Goal: Task Accomplishment & Management: Manage account settings

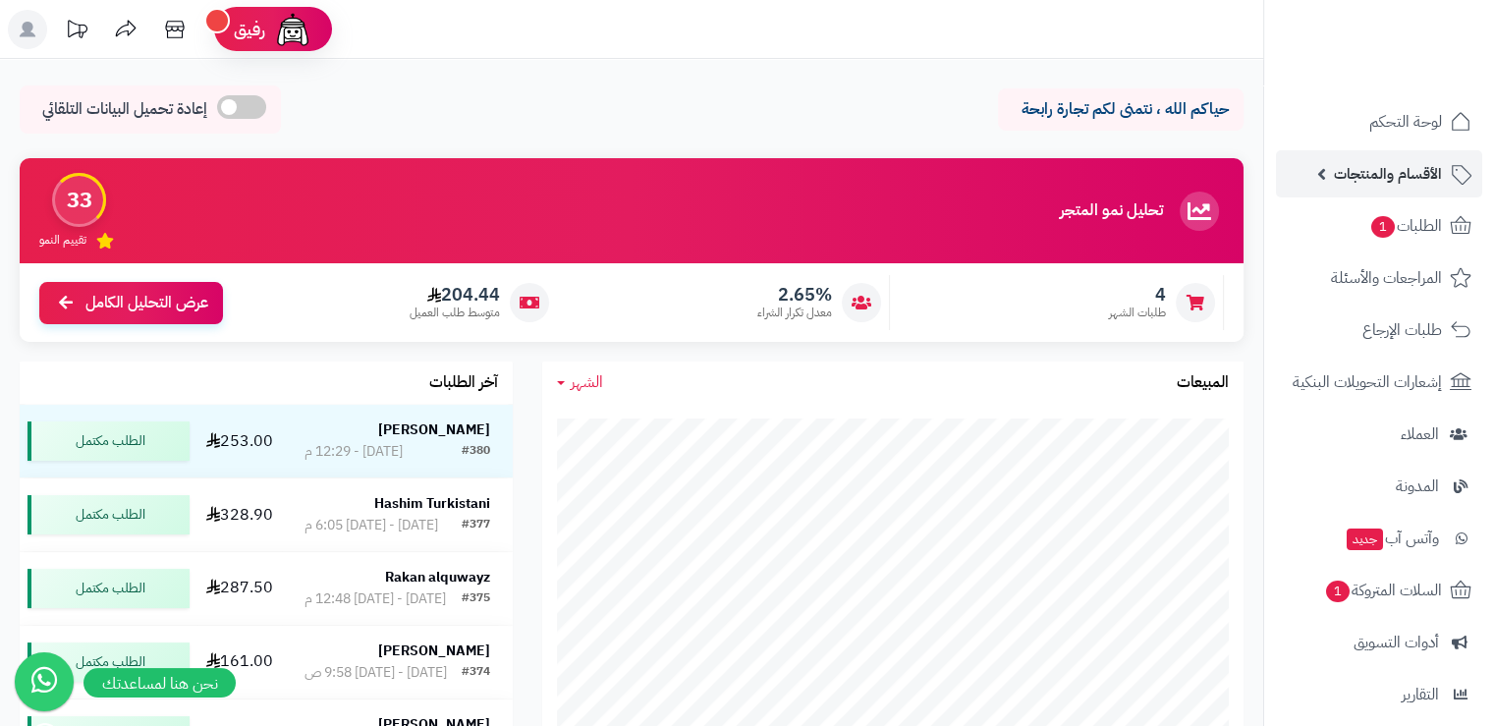
click at [1352, 180] on span "الأقسام والمنتجات" at bounding box center [1388, 174] width 108 height 28
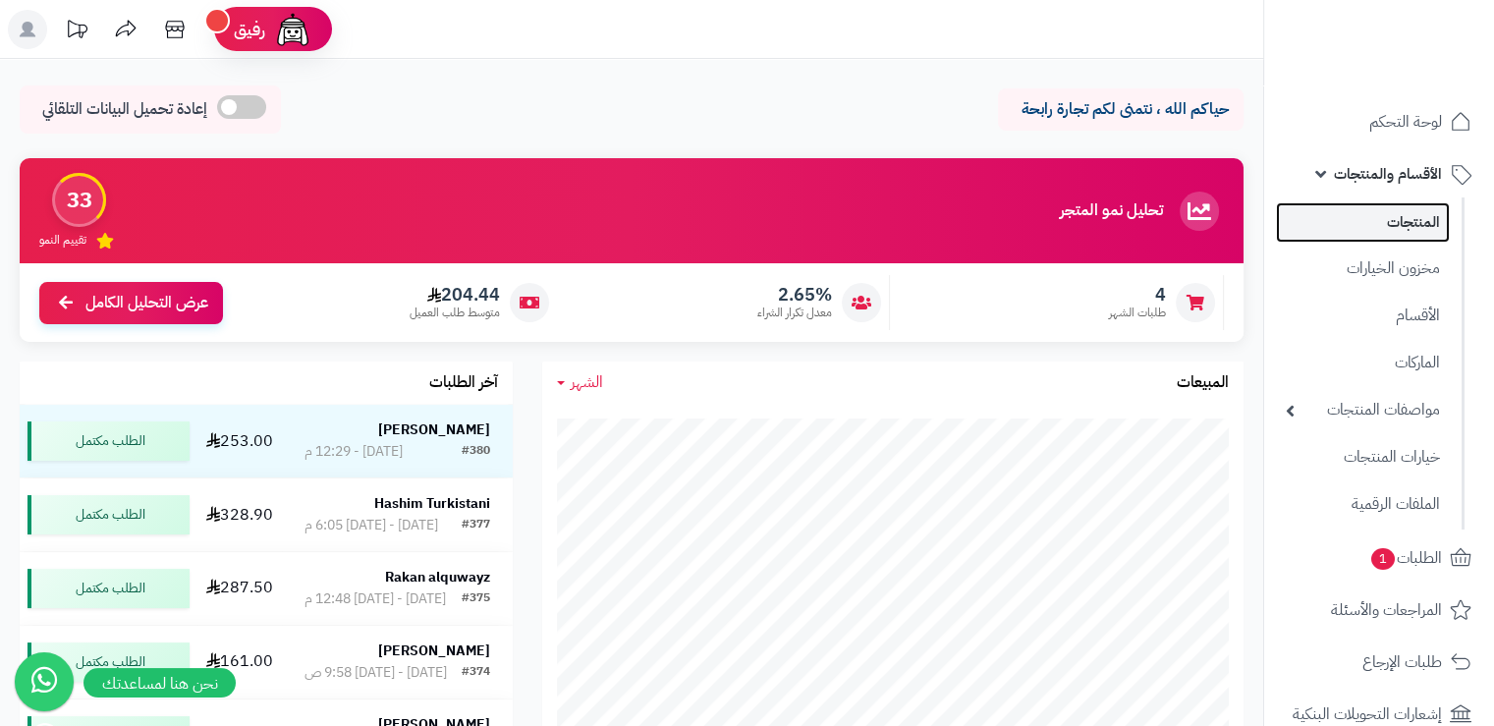
click at [1356, 221] on link "المنتجات" at bounding box center [1363, 222] width 174 height 40
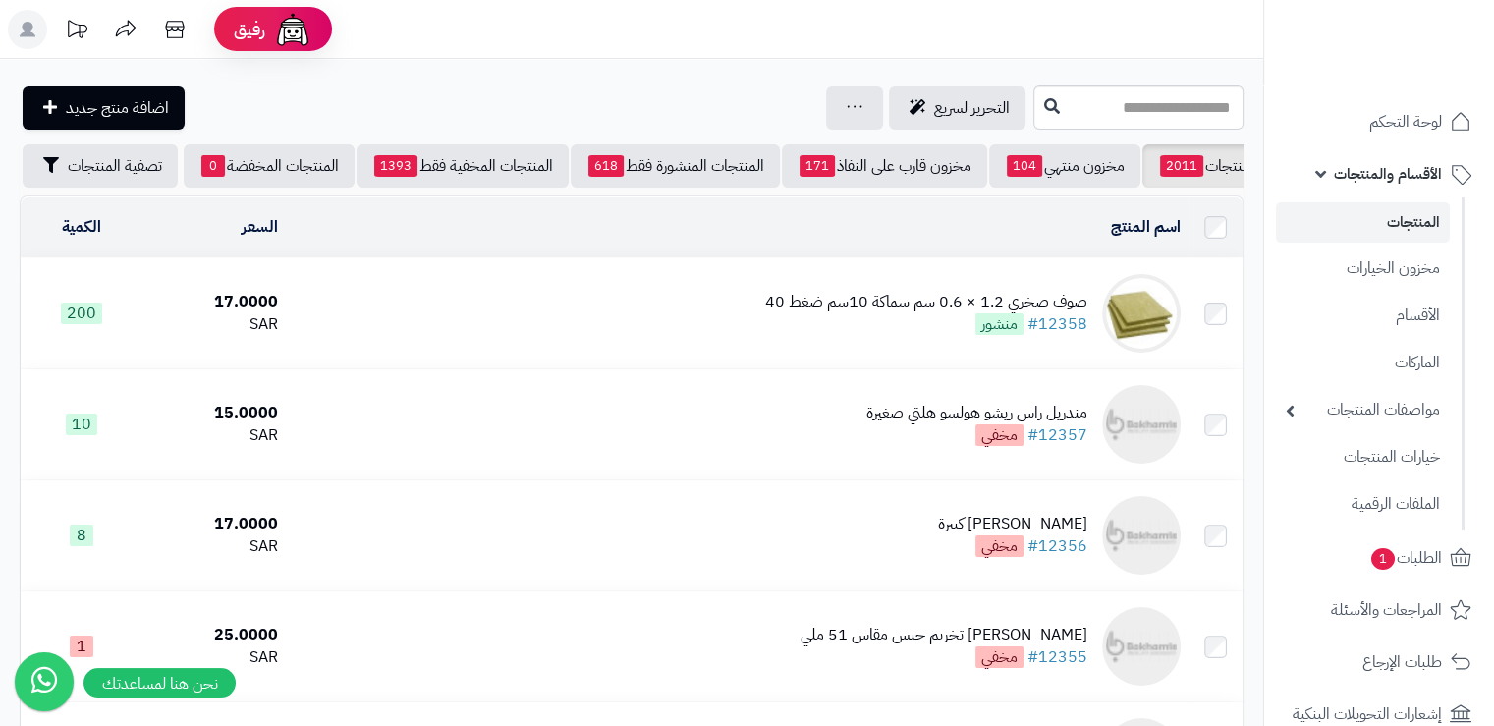
click at [1387, 166] on span "الأقسام والمنتجات" at bounding box center [1388, 174] width 108 height 28
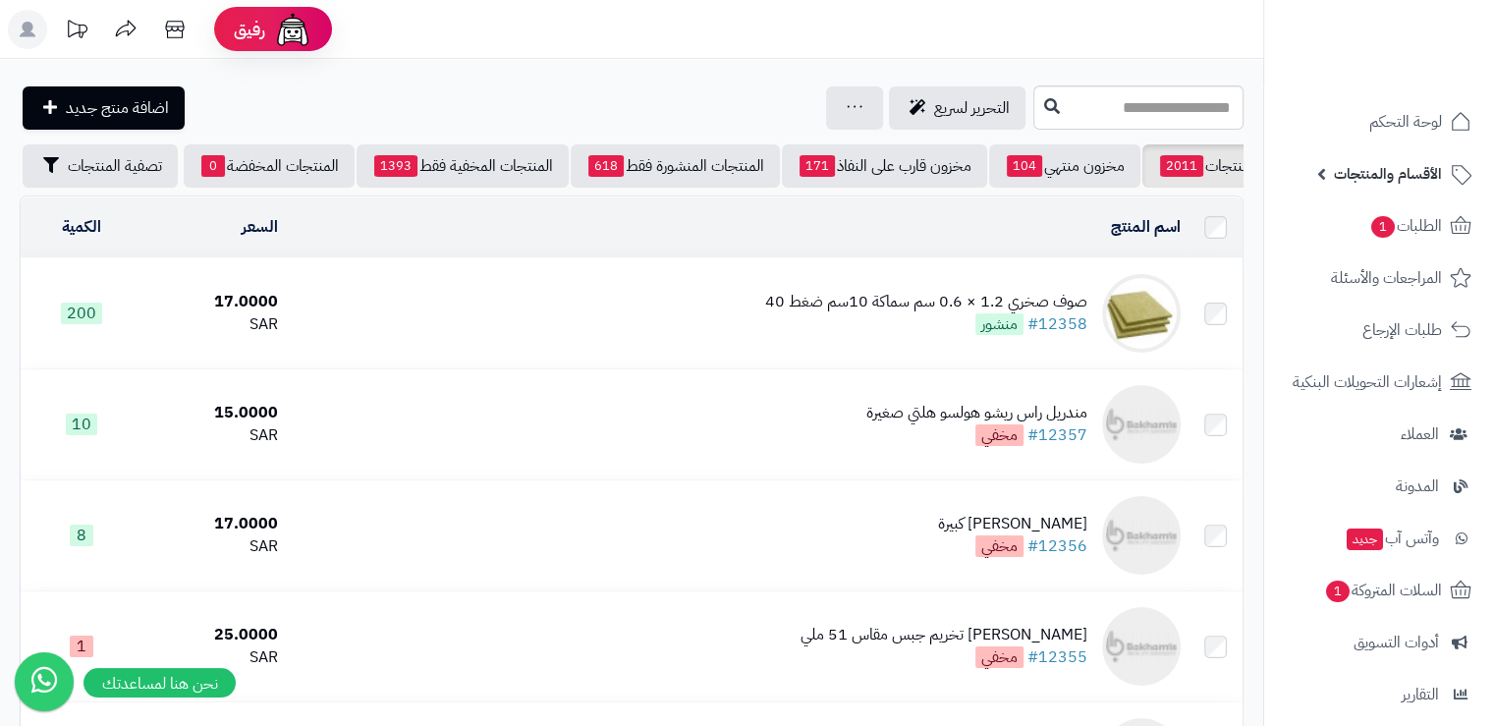
click at [1387, 166] on span "الأقسام والمنتجات" at bounding box center [1388, 174] width 108 height 28
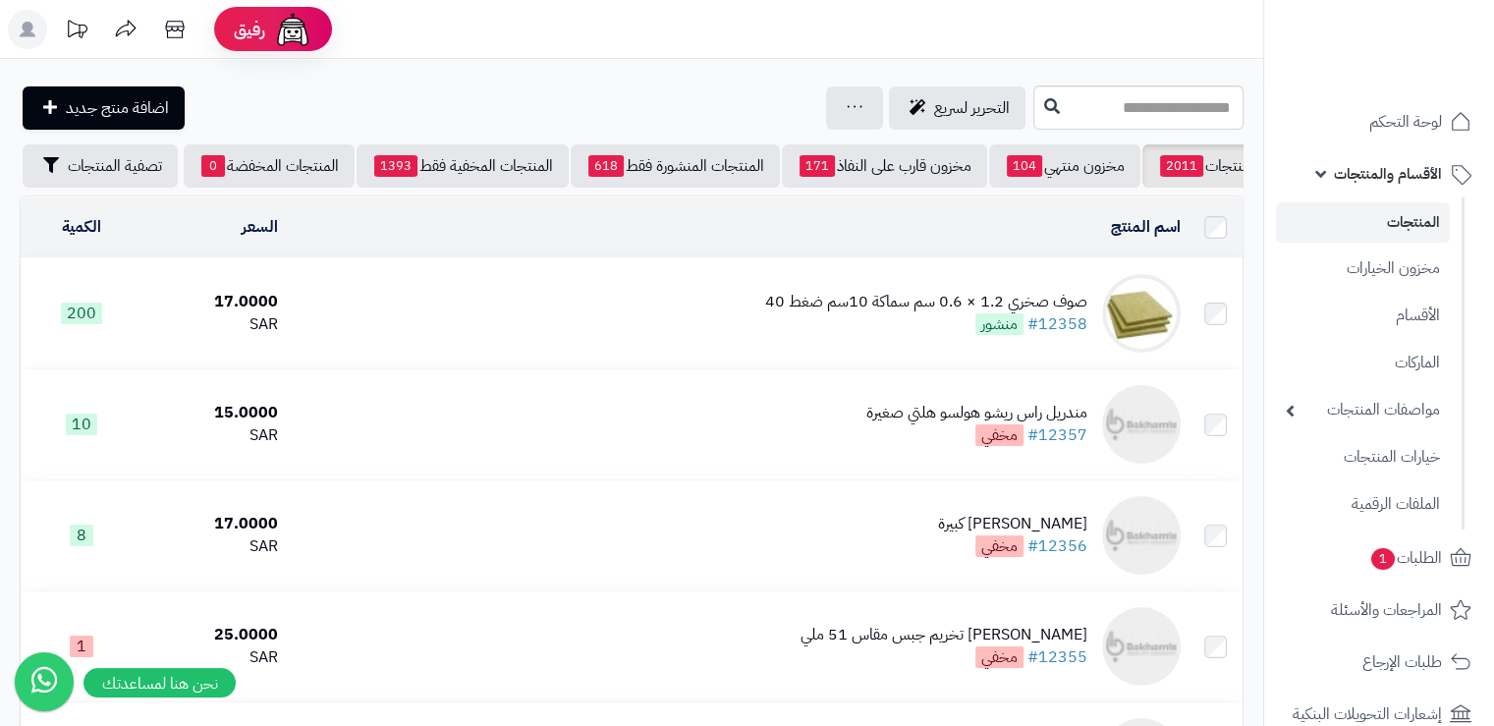
click at [1396, 216] on link "المنتجات" at bounding box center [1363, 222] width 174 height 40
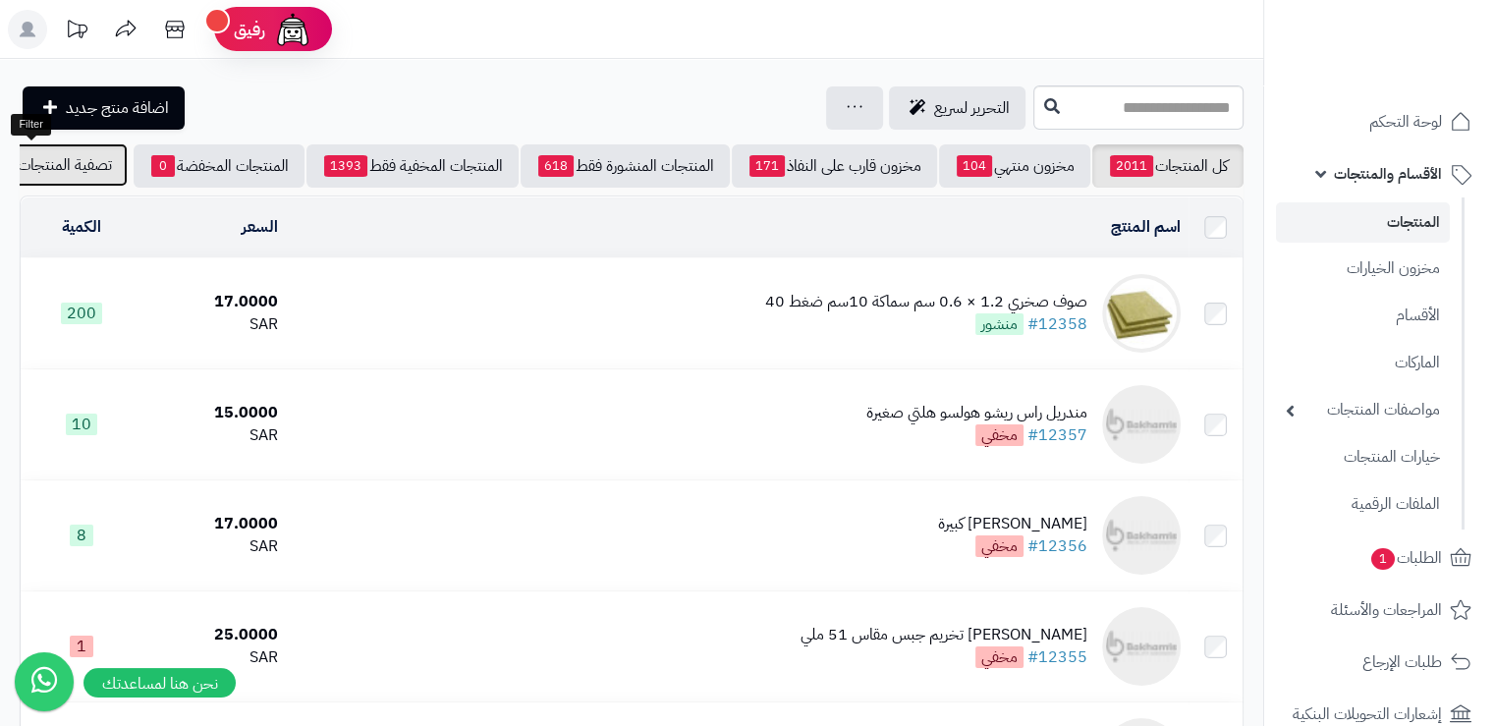
click at [32, 185] on button "تصفية المنتجات" at bounding box center [49, 164] width 155 height 43
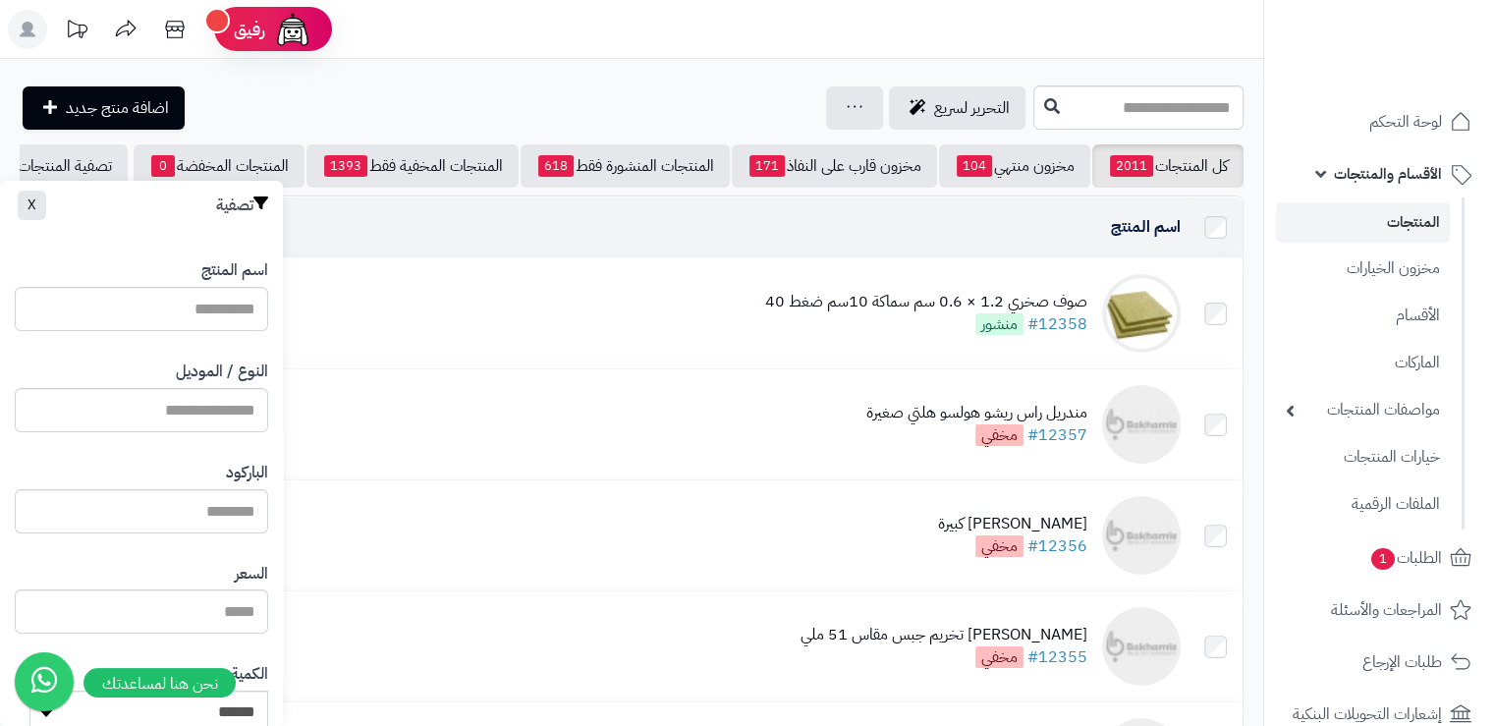
click at [350, 294] on td "صوف صخري 1.2 × 0.6 سم سماكة 10سم ضغط 40 #12358 منشور" at bounding box center [737, 313] width 903 height 110
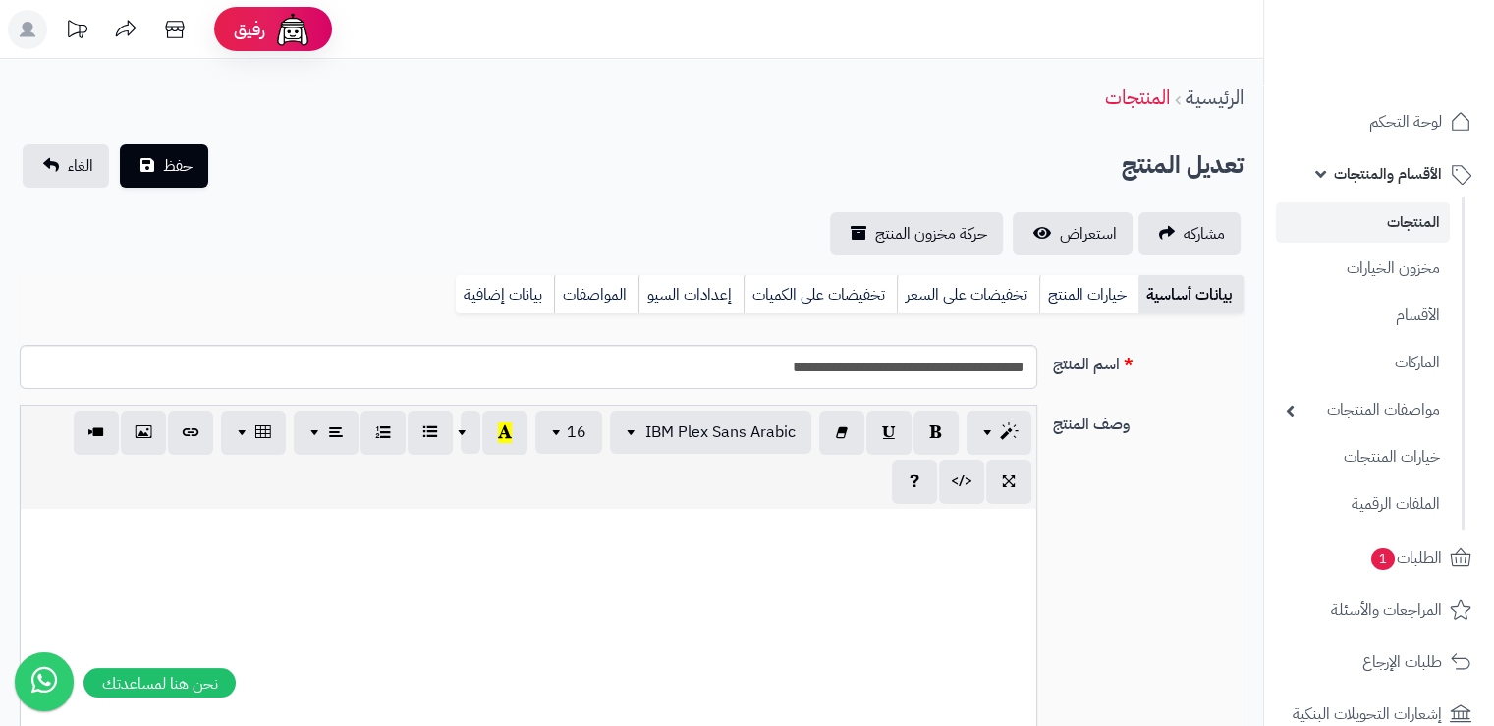
scroll to position [652, 0]
click at [1343, 210] on link "المنتجات" at bounding box center [1363, 222] width 174 height 40
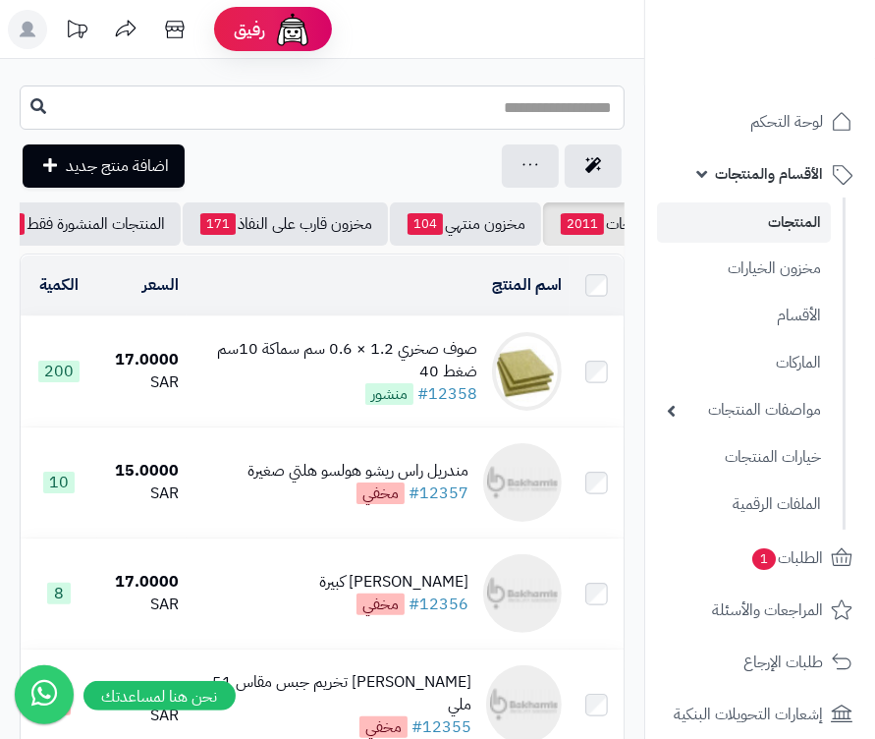
click at [385, 108] on input "text" at bounding box center [322, 107] width 605 height 44
type input "*****"
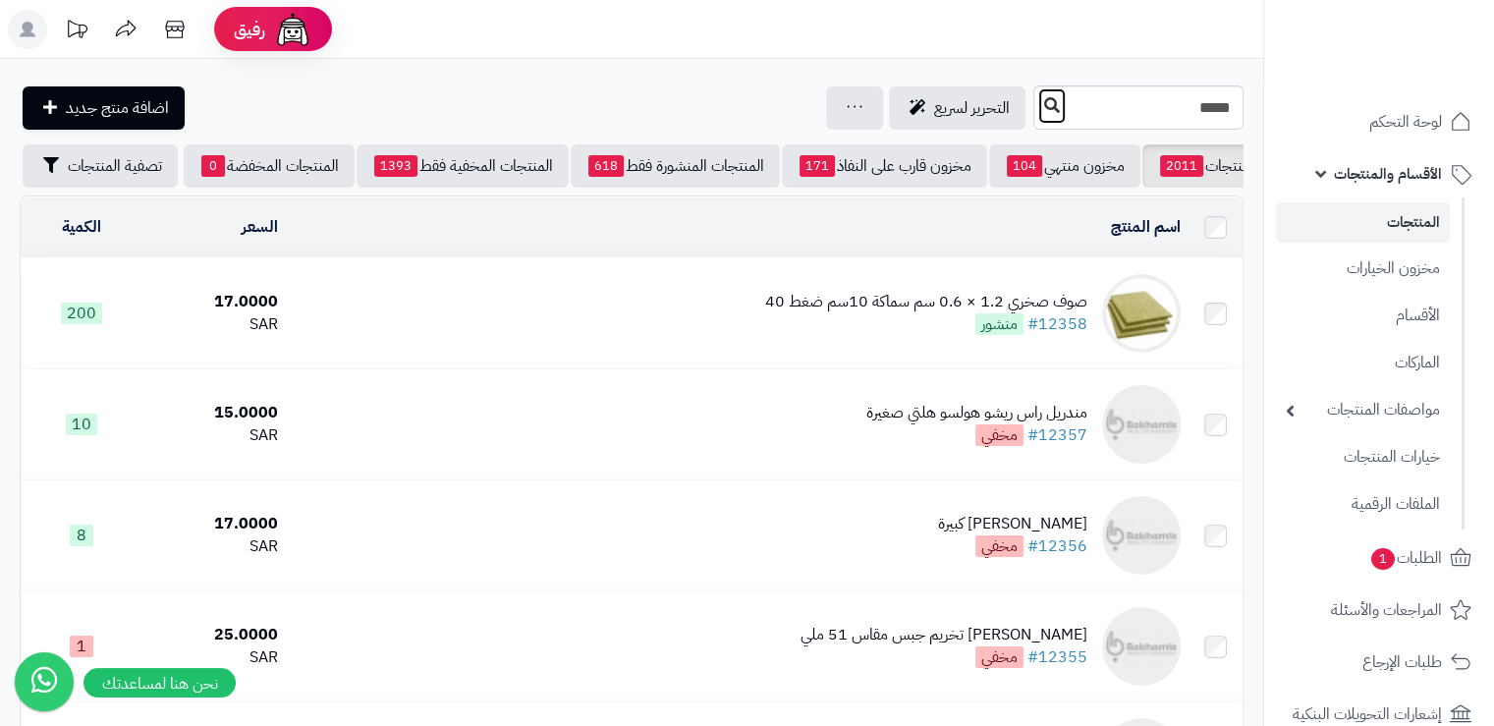
click at [1044, 103] on icon at bounding box center [1052, 105] width 16 height 16
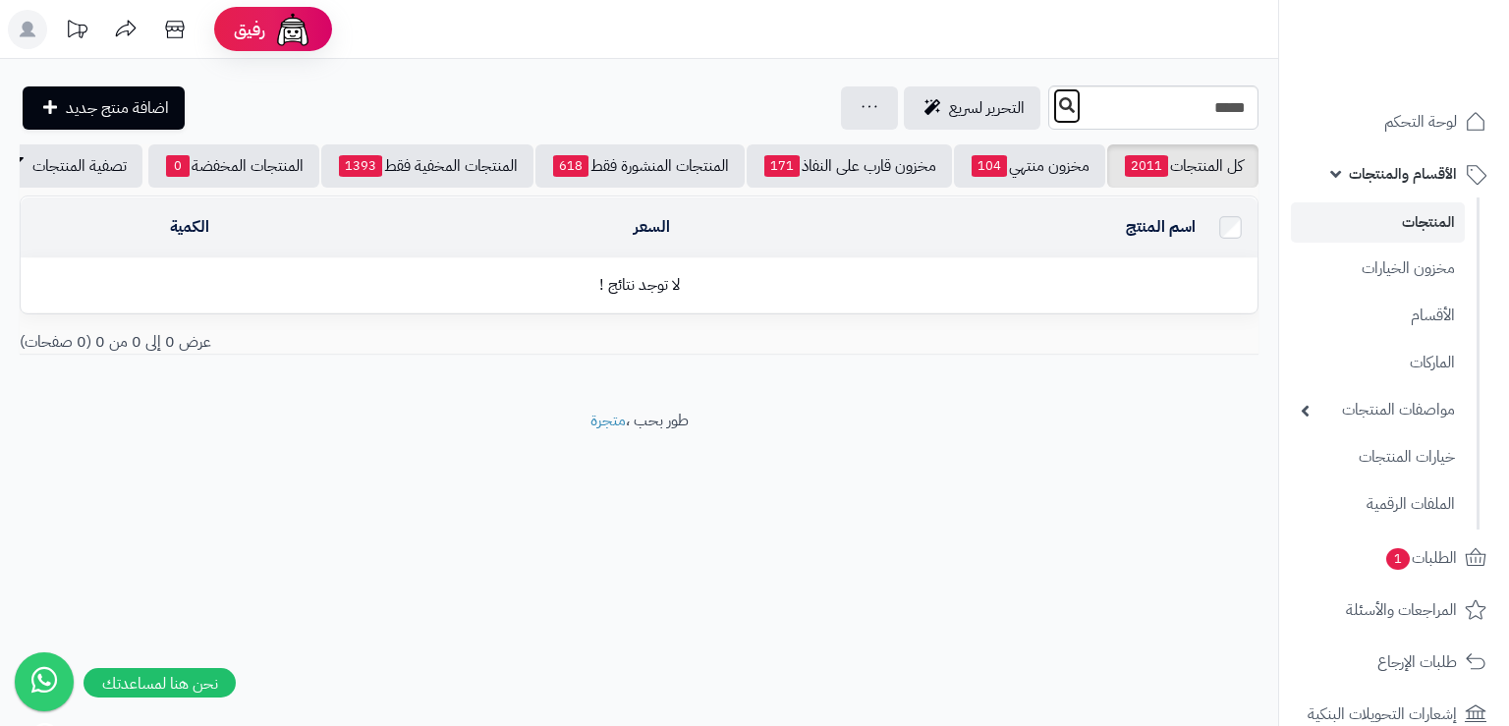
click at [1059, 105] on icon at bounding box center [1067, 105] width 16 height 16
drag, startPoint x: 1181, startPoint y: 111, endPoint x: 1277, endPoint y: 104, distance: 96.5
click at [1277, 104] on div "***** التحرير لسريع جرد مخزون المنتجات جرد مخزون الخيارات فقط تعديل أسعار المنت…" at bounding box center [639, 107] width 1278 height 44
type input "*********"
click at [1059, 105] on icon at bounding box center [1067, 105] width 16 height 16
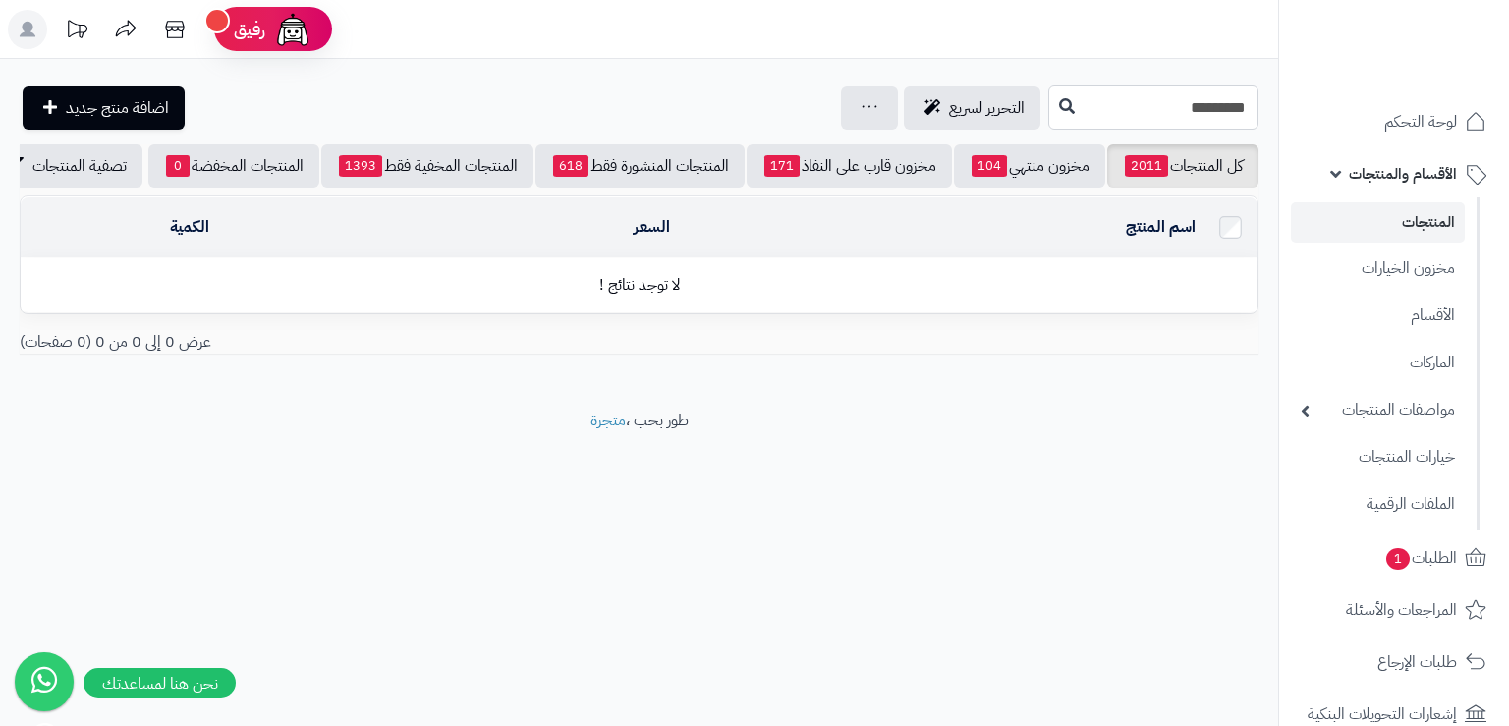
click at [1223, 106] on input "*********" at bounding box center [1153, 107] width 210 height 44
type input "*********"
click at [1059, 105] on icon at bounding box center [1067, 105] width 16 height 16
click at [1059, 105] on icon at bounding box center [1067, 106] width 16 height 16
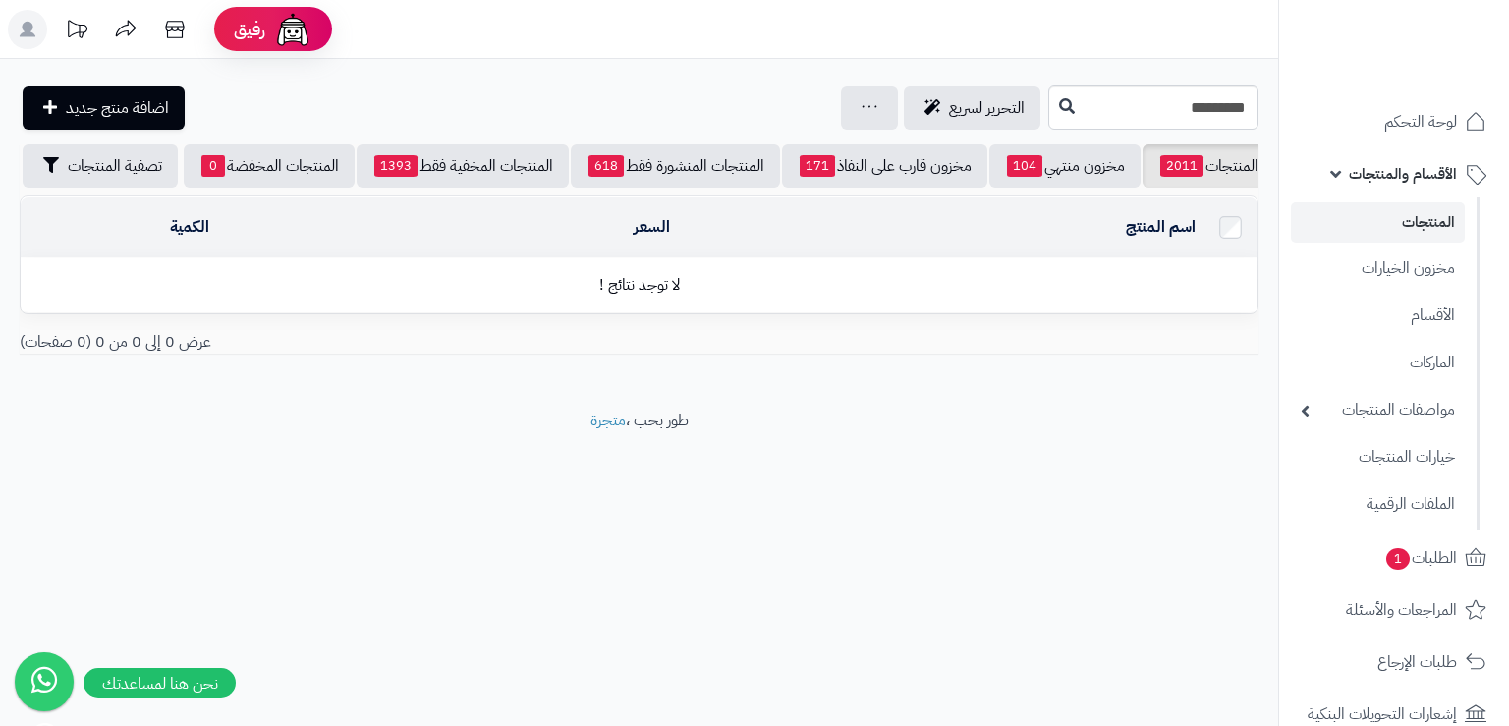
click at [1417, 215] on link "المنتجات" at bounding box center [1378, 222] width 174 height 40
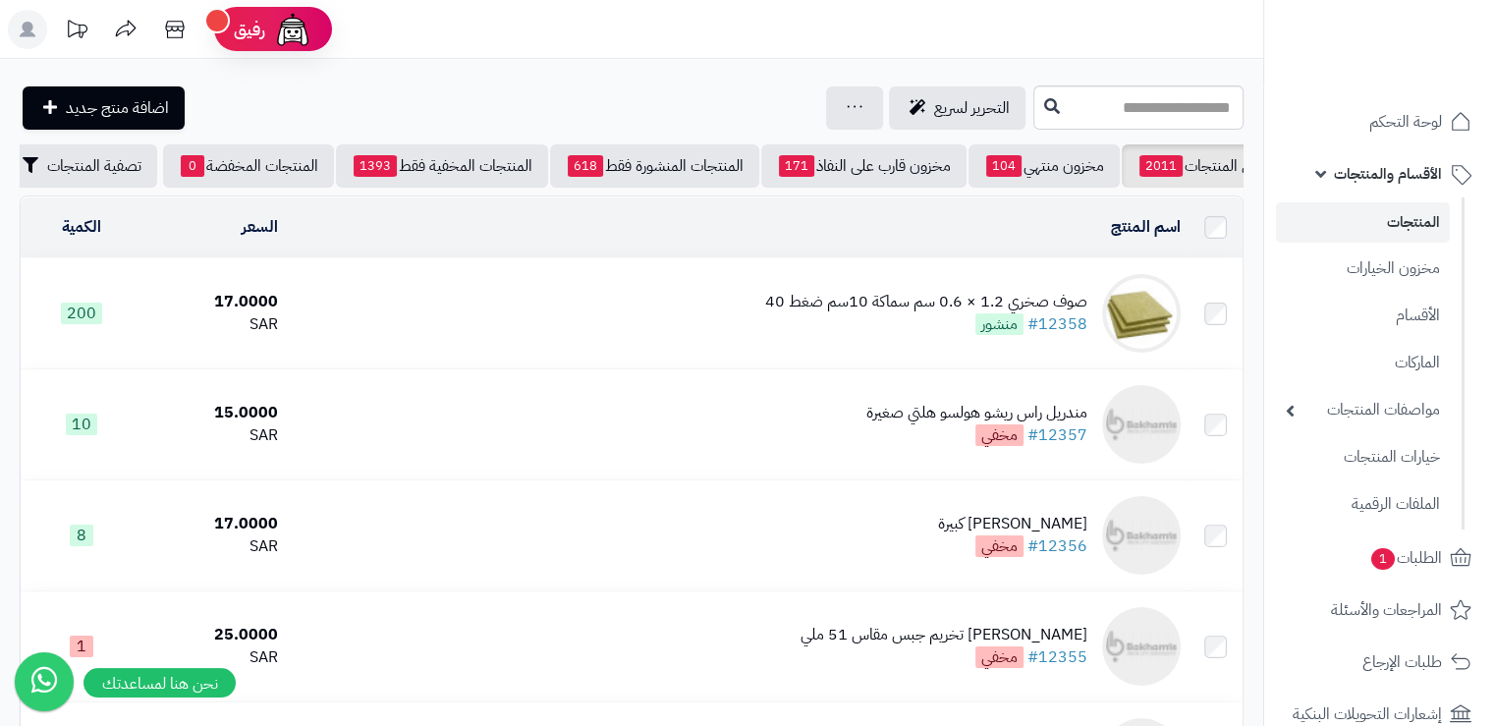
scroll to position [0, -69]
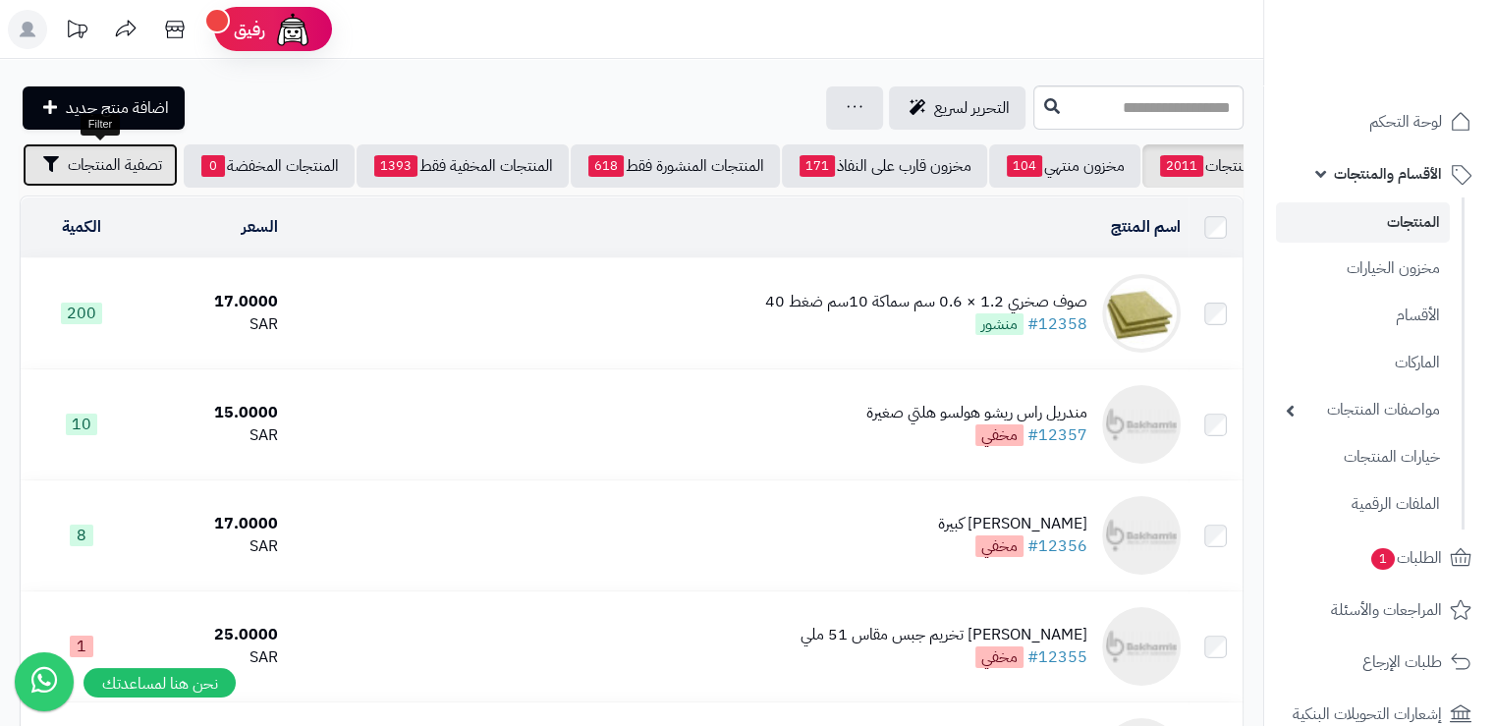
click at [70, 172] on span "تصفية المنتجات" at bounding box center [115, 165] width 94 height 24
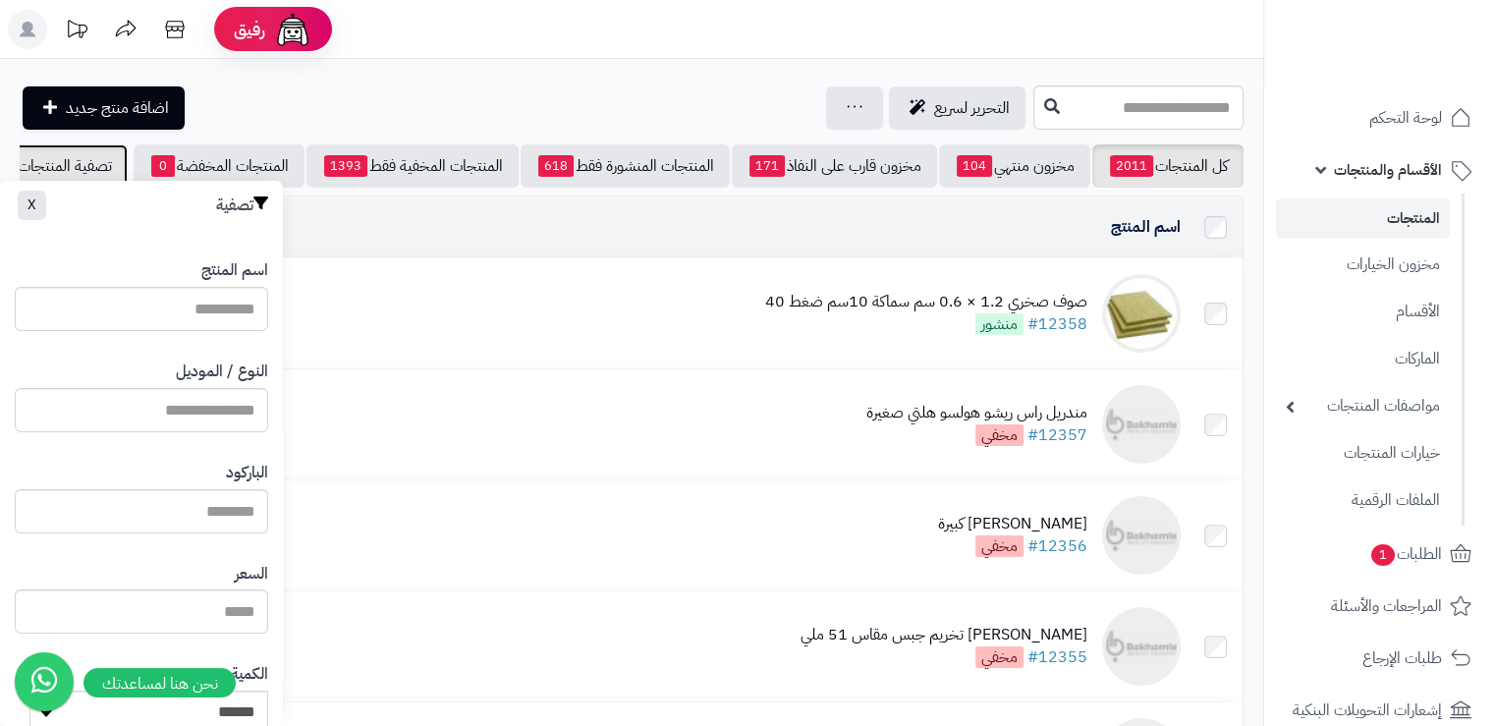
scroll to position [0, 0]
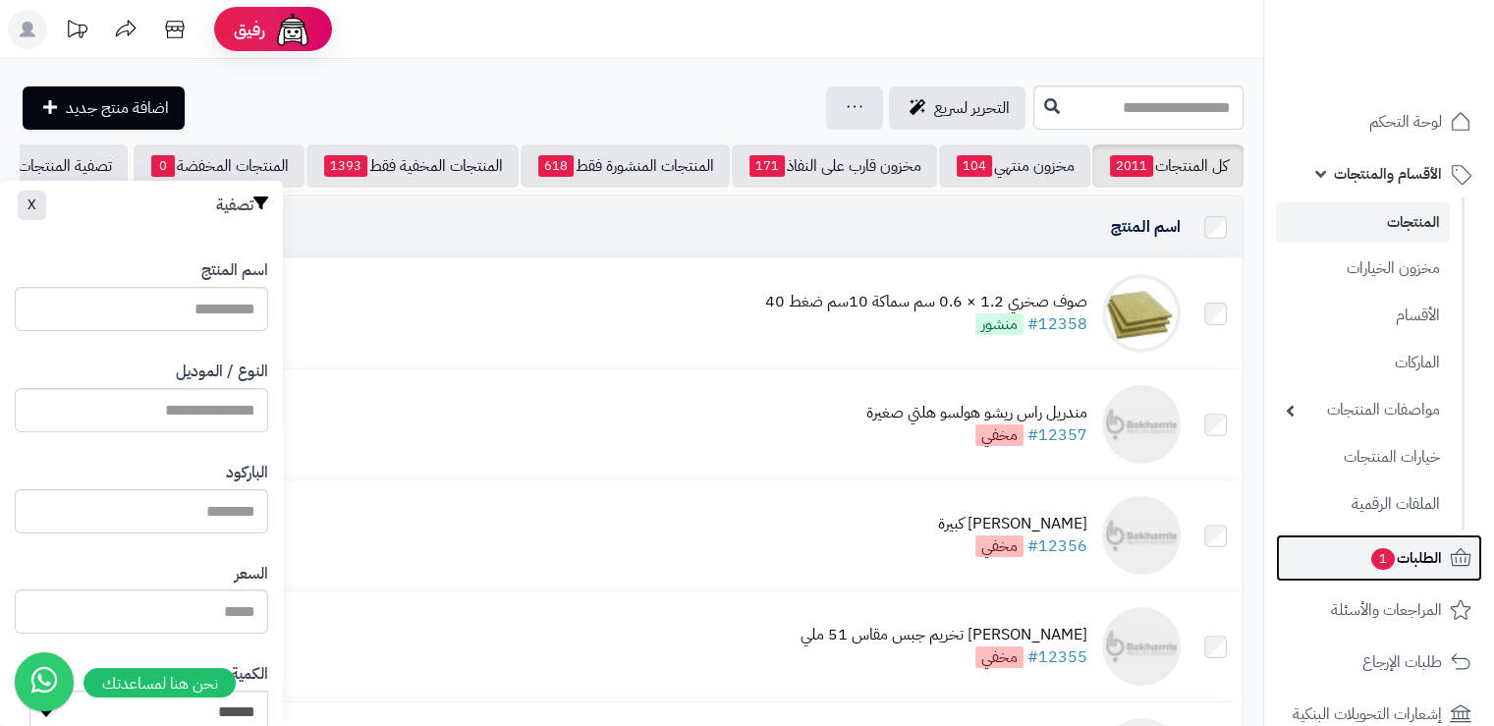
click at [1404, 550] on span "الطلبات 1" at bounding box center [1405, 558] width 73 height 28
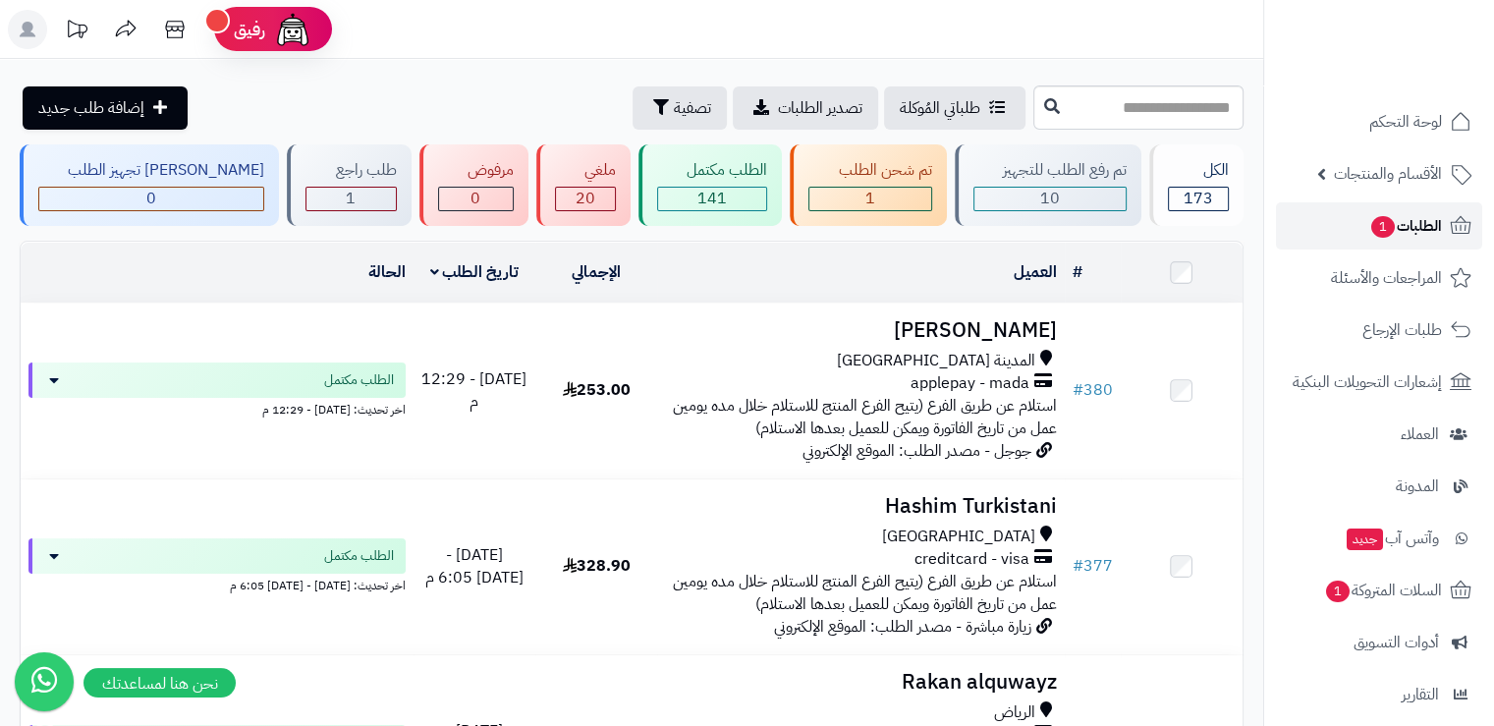
click at [1362, 230] on link "الطلبات 1" at bounding box center [1379, 225] width 206 height 47
click at [1368, 180] on span "الأقسام والمنتجات" at bounding box center [1388, 174] width 108 height 28
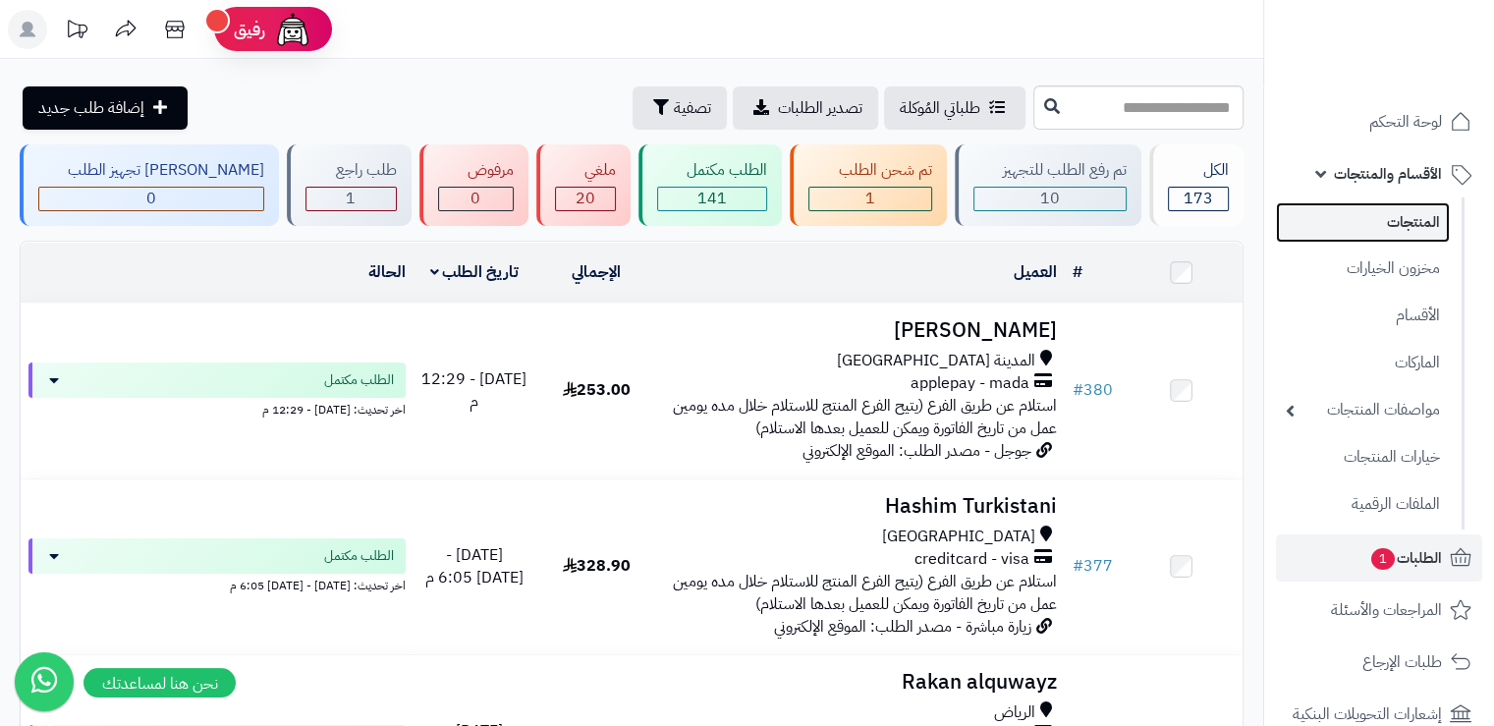
click at [1386, 219] on link "المنتجات" at bounding box center [1363, 222] width 174 height 40
